Goal: Information Seeking & Learning: Learn about a topic

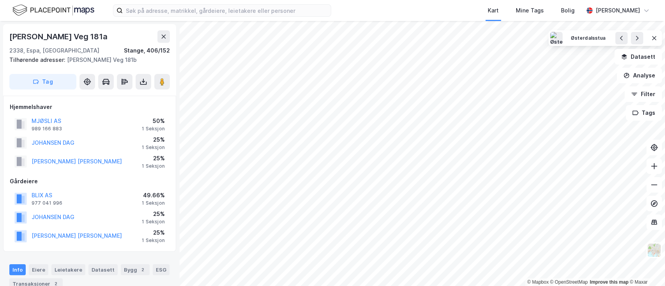
click at [374, 286] on html "Kart Mine Tags Bolig [PERSON_NAME] © Mapbox © OpenStreetMap Improve this map © …" at bounding box center [332, 143] width 665 height 286
click at [443, 286] on html "Kart Mine Tags Bolig [PERSON_NAME] © Mapbox © OpenStreetMap Improve this map © …" at bounding box center [332, 143] width 665 height 286
click at [414, 286] on html "Kart Mine Tags Bolig [PERSON_NAME] © Mapbox © OpenStreetMap Improve this map © …" at bounding box center [332, 143] width 665 height 286
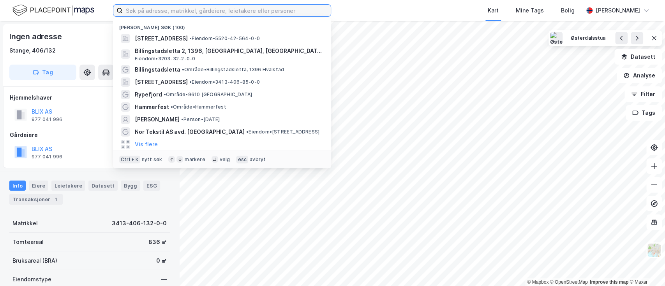
click at [149, 12] on input at bounding box center [227, 11] width 208 height 12
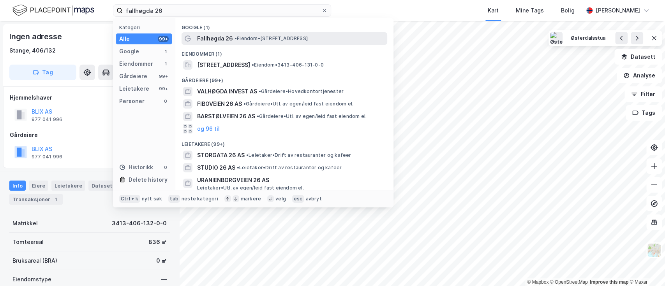
click at [218, 36] on span "Fallhøgda 26" at bounding box center [215, 38] width 36 height 9
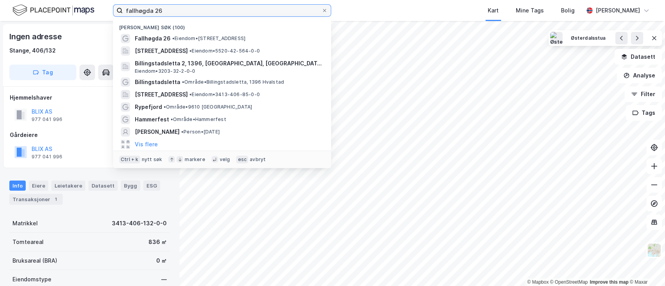
click at [196, 13] on input "fallhøgda 26" at bounding box center [222, 11] width 199 height 12
drag, startPoint x: 200, startPoint y: 8, endPoint x: 109, endPoint y: 9, distance: 90.8
click at [109, 9] on div "fallhøgda 26 Nylige søk (100) Fallhøgda 26 • Eiendom • [STREET_ADDRESS] • Eiend…" at bounding box center [332, 10] width 665 height 21
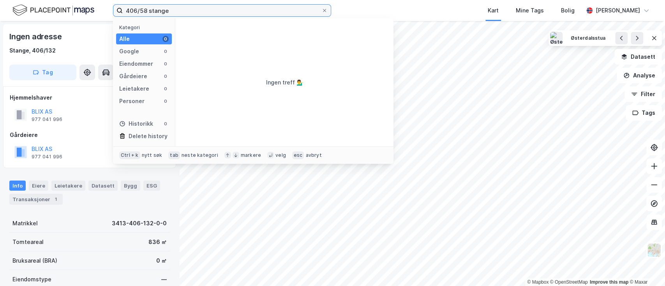
drag, startPoint x: 196, startPoint y: 11, endPoint x: 88, endPoint y: 11, distance: 108.4
click at [88, 11] on div "406/58 stange Kategori Alle 0 Google 0 Eiendommer 0 Gårdeiere 0 Leietakere 0 Pe…" at bounding box center [332, 10] width 665 height 21
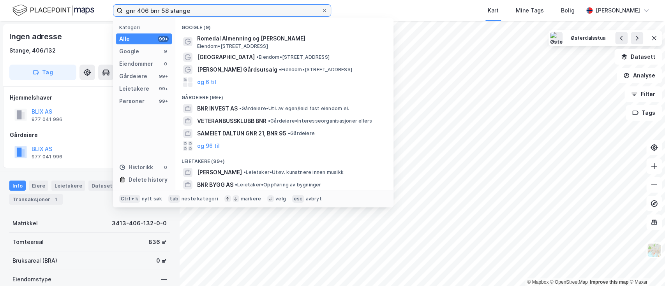
drag, startPoint x: 210, startPoint y: 10, endPoint x: 74, endPoint y: 10, distance: 135.2
click at [74, 10] on div "gnr 406 bnr 58 stange Kategori Alle 99+ Google 9 Eiendommer 0 Gårdeiere 99+ Lei…" at bounding box center [332, 10] width 665 height 21
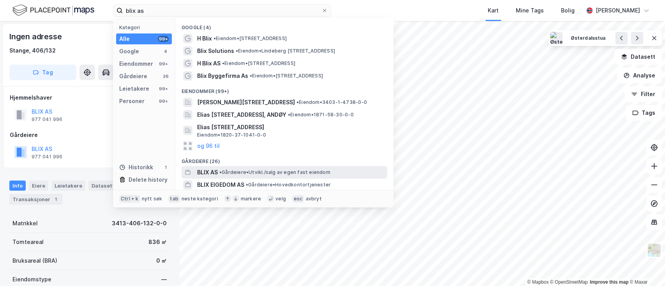
click at [259, 173] on span "• Gårdeiere • [GEOGRAPHIC_DATA]/salg av egen fast eiendom" at bounding box center [274, 173] width 111 height 6
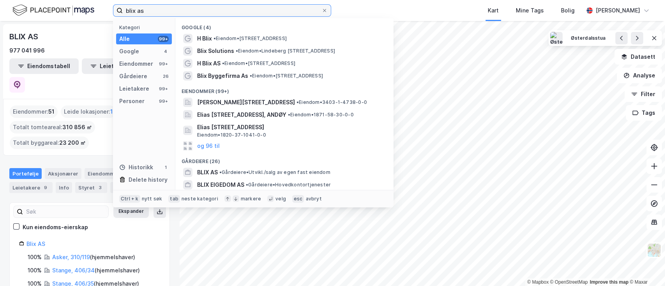
click at [155, 6] on input "blix as" at bounding box center [222, 11] width 199 height 12
drag, startPoint x: 156, startPoint y: 8, endPoint x: 73, endPoint y: 5, distance: 82.7
click at [73, 5] on div "blix as Kategori Alle 99+ Google 4 Eiendommer 99+ Gårdeiere 26 Leietakere 99+ P…" at bounding box center [332, 10] width 665 height 21
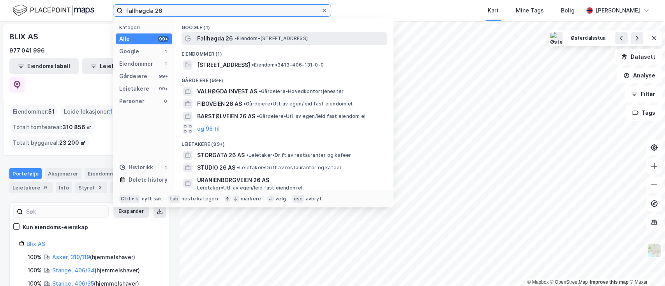
type input "fallhøgda 26"
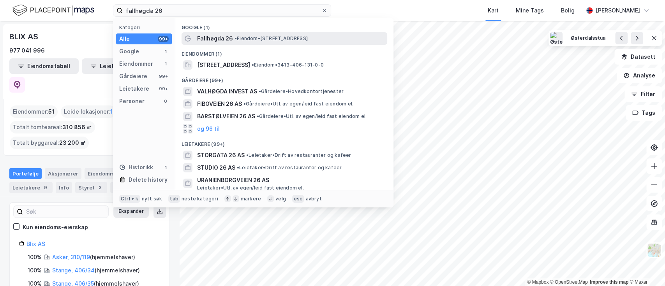
click at [240, 39] on span "• Eiendom • [STREET_ADDRESS]" at bounding box center [271, 38] width 73 height 6
